Goal: Task Accomplishment & Management: Manage account settings

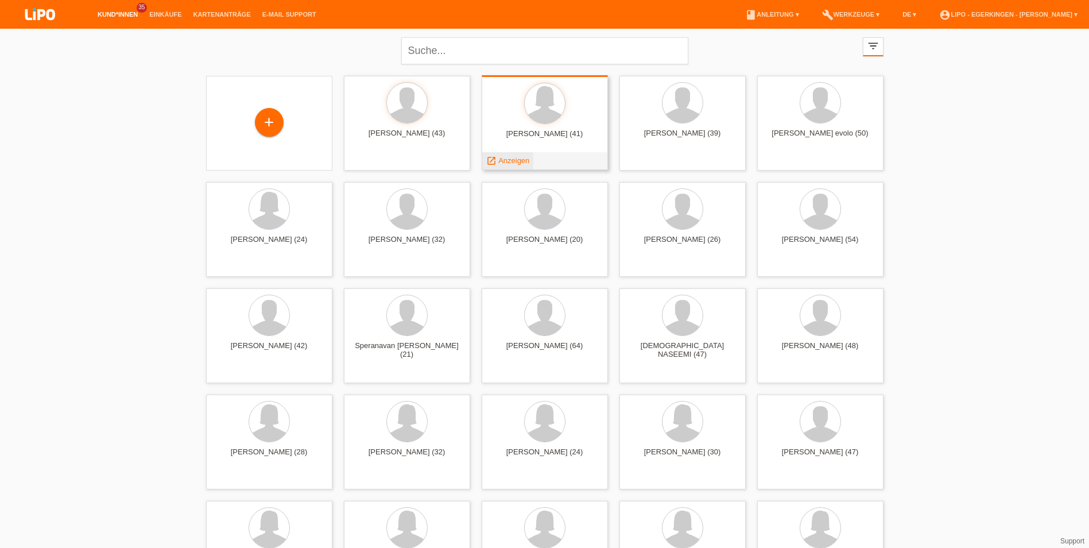
click at [513, 161] on span "Anzeigen" at bounding box center [513, 160] width 31 height 9
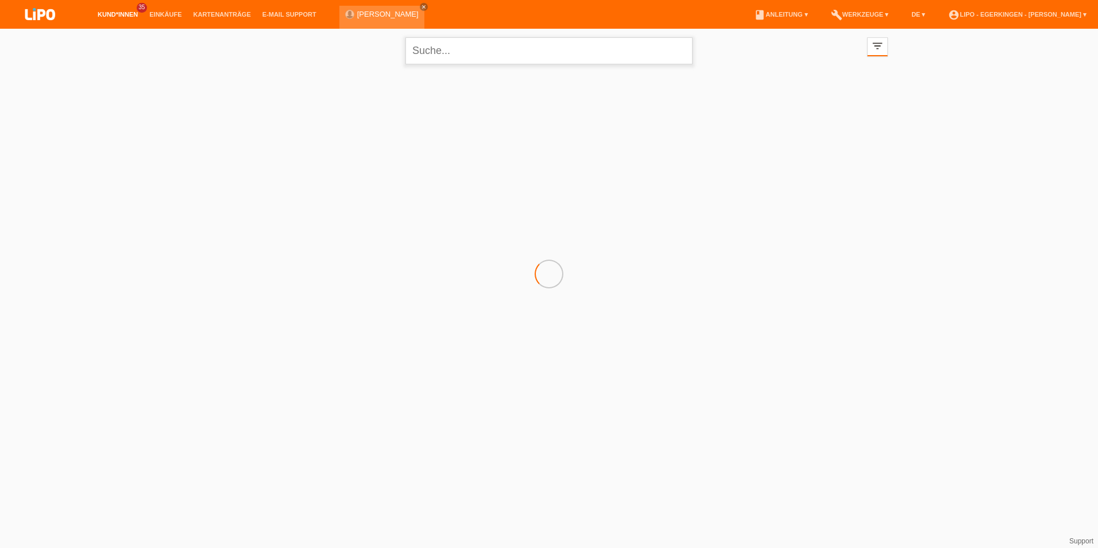
click at [442, 52] on input "text" at bounding box center [548, 50] width 287 height 27
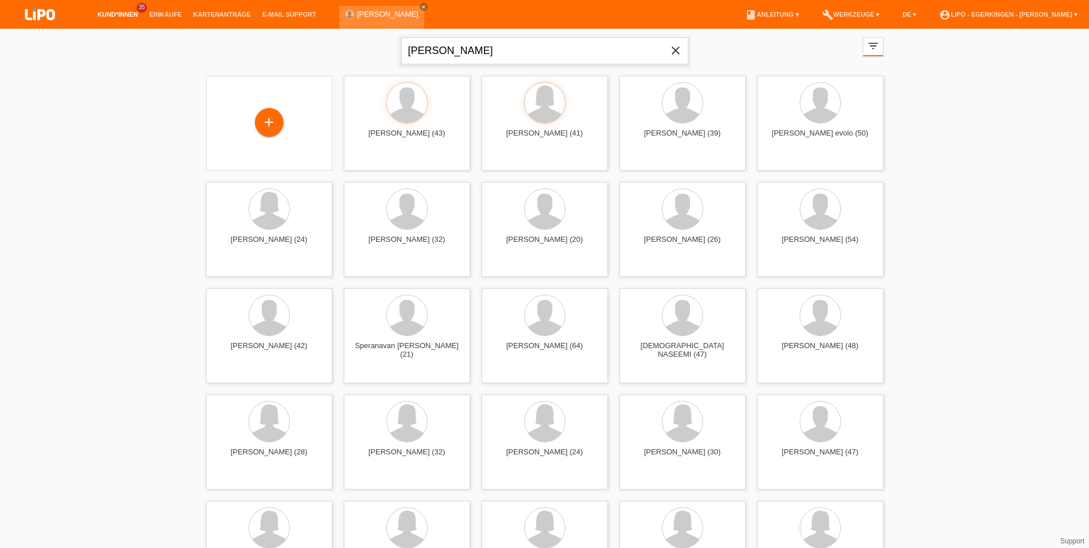
type input "berisha"
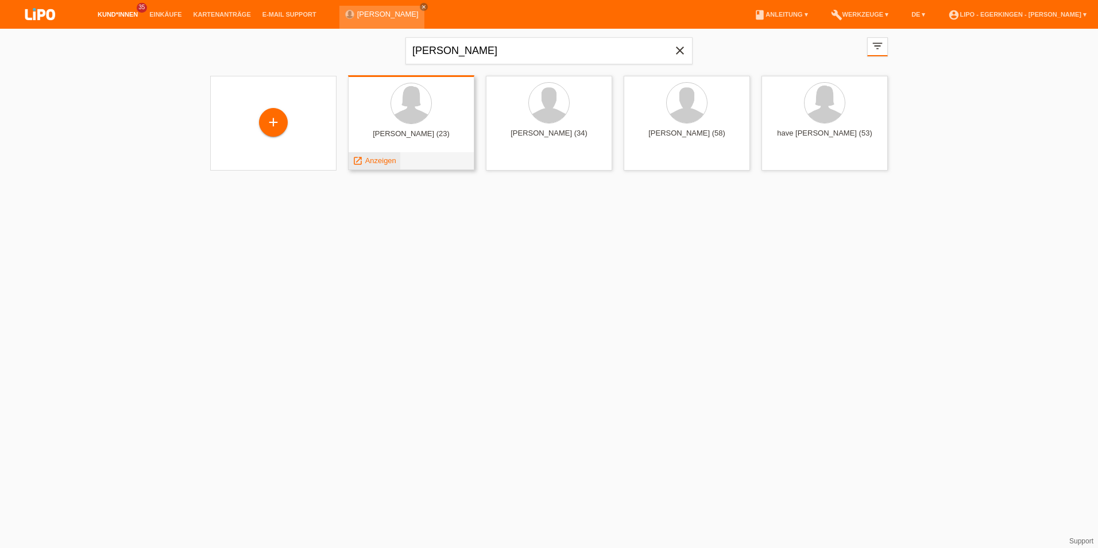
click at [380, 160] on span "Anzeigen" at bounding box center [380, 160] width 31 height 9
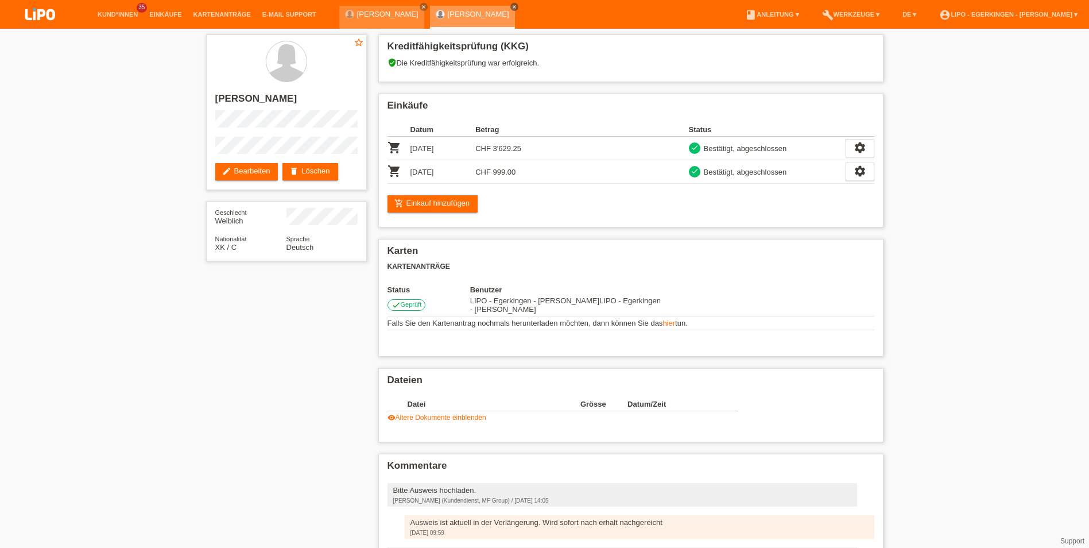
click at [512, 7] on icon "close" at bounding box center [515, 7] width 6 height 6
click at [418, 7] on div "VIOLETTA GUTAJ close" at bounding box center [381, 17] width 85 height 23
click at [423, 6] on icon "close" at bounding box center [424, 7] width 6 height 6
click at [1047, 12] on link "account_circle LIPO - Egerkingen - Nadja Schiller ▾" at bounding box center [1009, 14] width 150 height 7
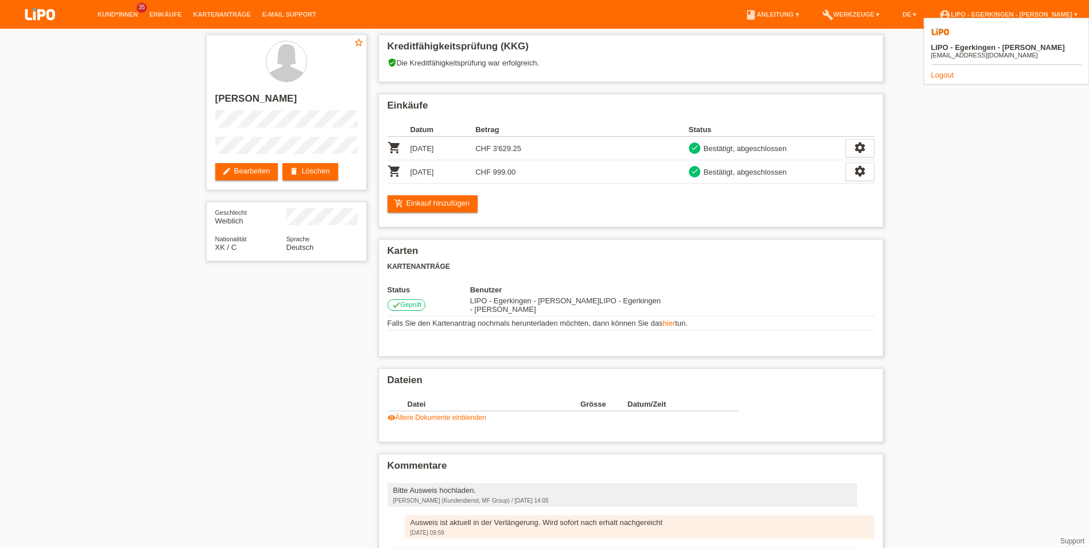
click at [939, 71] on link "Logout" at bounding box center [942, 75] width 23 height 9
